Goal: Information Seeking & Learning: Learn about a topic

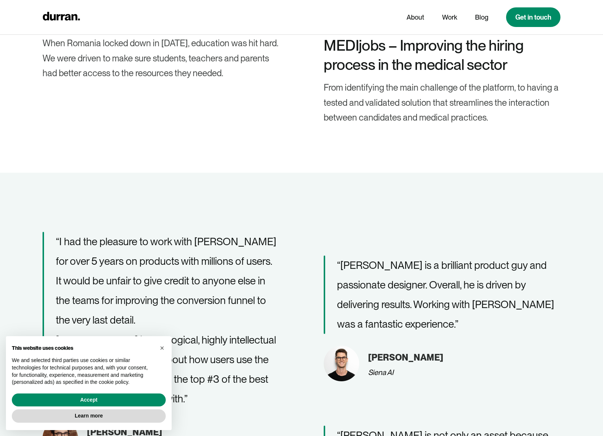
scroll to position [1993, 0]
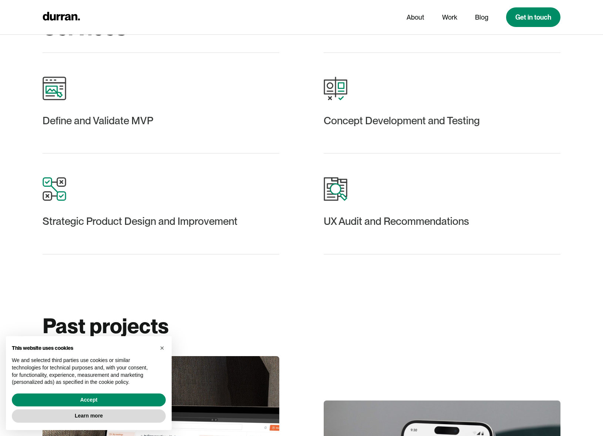
scroll to position [1006, 0]
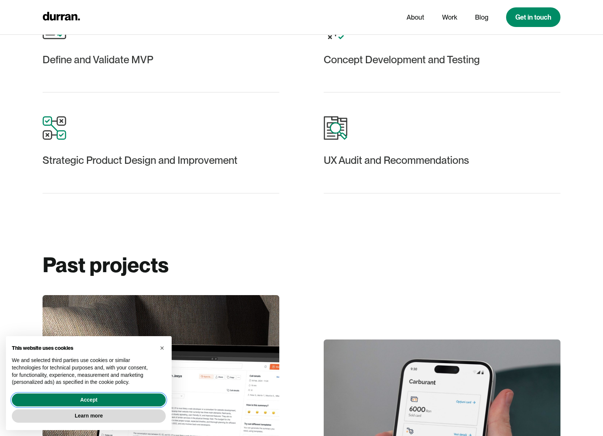
click at [106, 399] on button "Accept" at bounding box center [89, 399] width 154 height 13
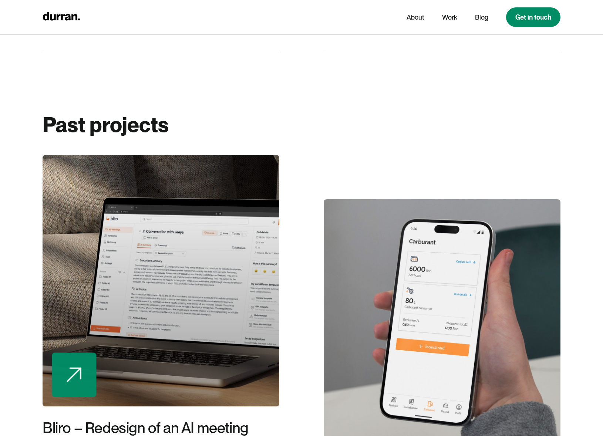
scroll to position [1180, 0]
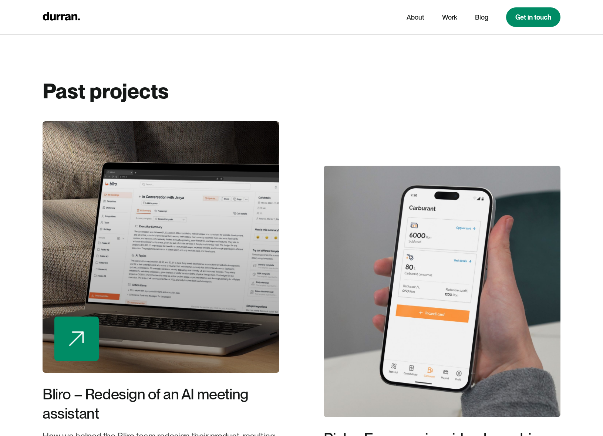
click at [163, 204] on div at bounding box center [161, 246] width 237 height 251
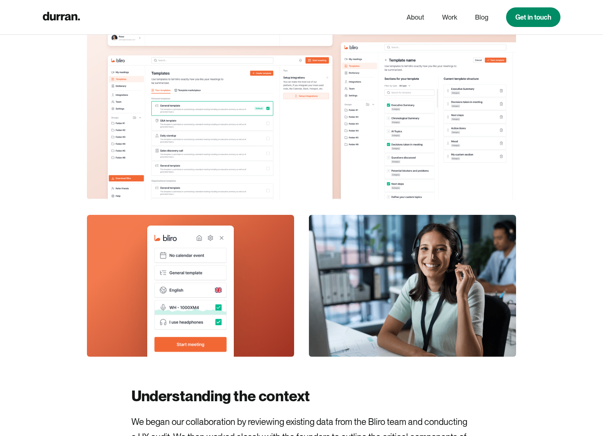
scroll to position [2600, 0]
